Goal: Information Seeking & Learning: Learn about a topic

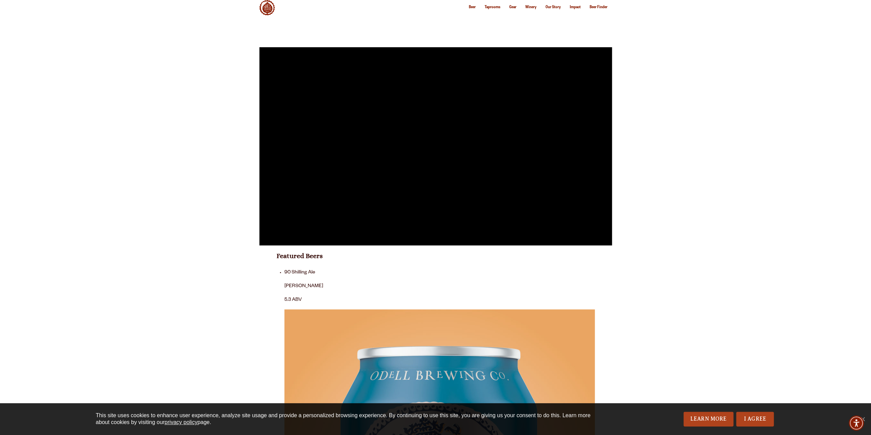
click at [485, 10] on span "Taprooms" at bounding box center [493, 7] width 16 height 4
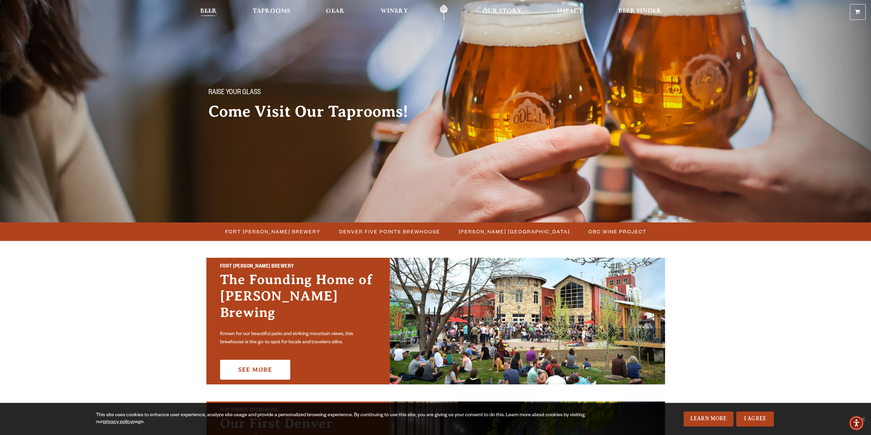
click at [207, 10] on span "Beer" at bounding box center [208, 11] width 17 height 5
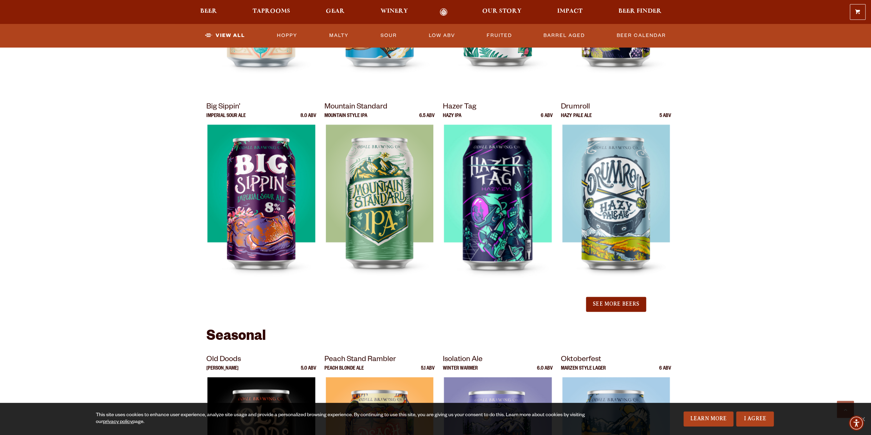
scroll to position [650, 0]
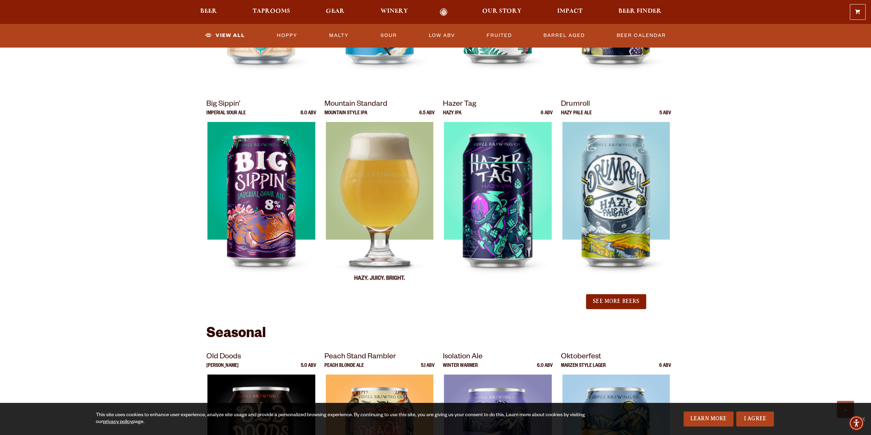
click at [385, 193] on img at bounding box center [380, 207] width 108 height 171
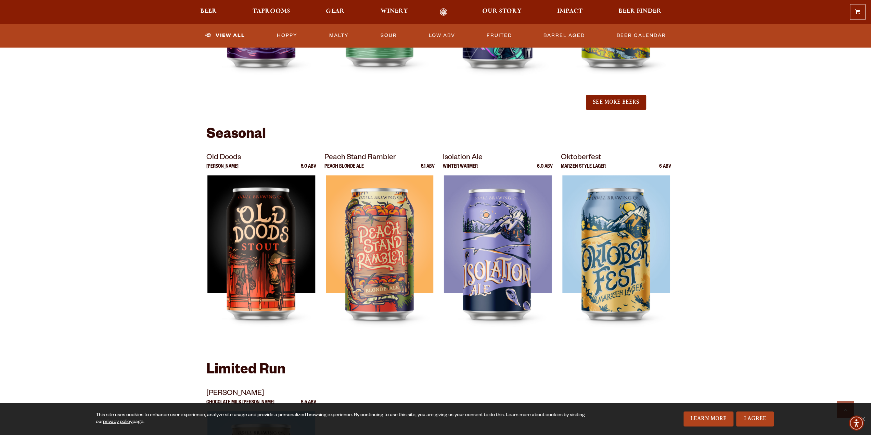
scroll to position [821, 0]
